Goal: Find specific page/section

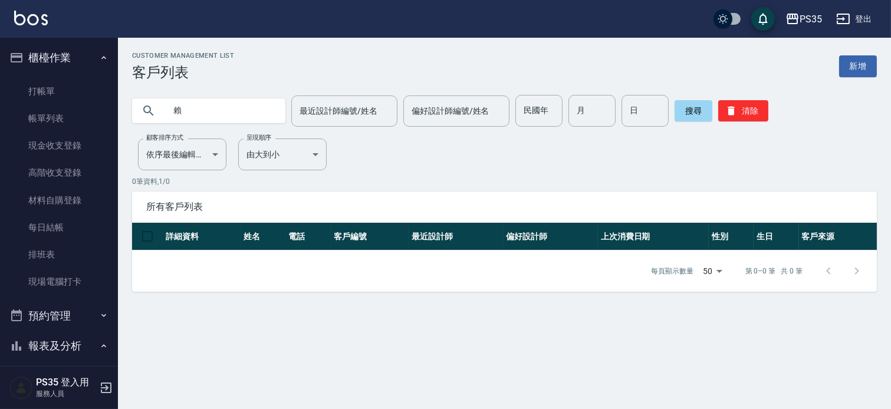
scroll to position [327, 0]
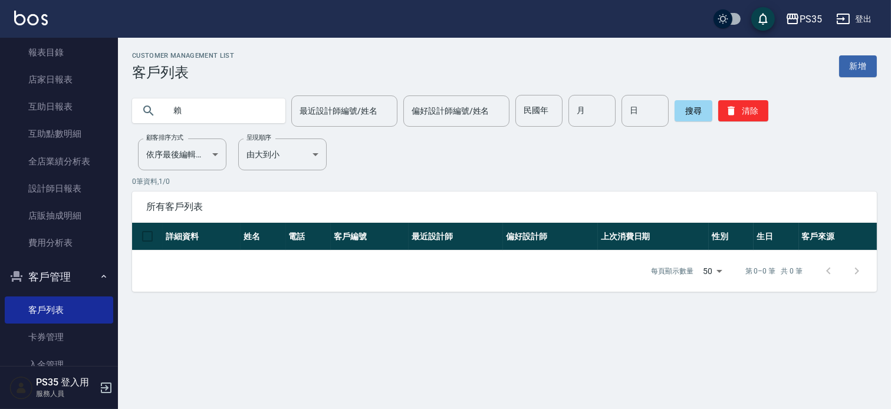
click at [207, 113] on input "賴" at bounding box center [220, 111] width 111 height 32
click at [202, 103] on input "賴" at bounding box center [220, 111] width 111 height 32
type input "賴"
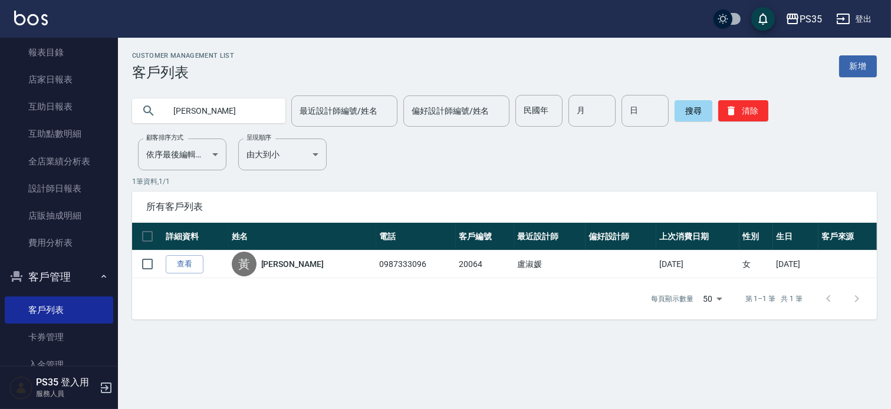
click at [440, 320] on div "每頁顯示數量 50 50 第 1–1 筆 共 1 筆" at bounding box center [504, 298] width 745 height 41
click at [266, 110] on input "[PERSON_NAME]" at bounding box center [220, 111] width 111 height 32
type input "黃"
type input "＿"
type input "[PERSON_NAME]"
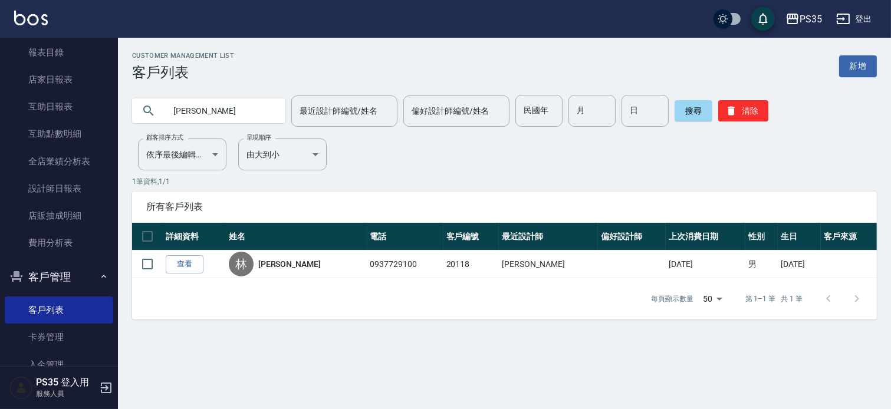
click at [508, 161] on div "Customer Management List 客戶列表 新增 [PERSON_NAME] 最近設計師編號/姓名 最近設計師編號/姓名 偏好設計師編號/姓名…" at bounding box center [504, 186] width 773 height 268
